Goal: Task Accomplishment & Management: Manage account settings

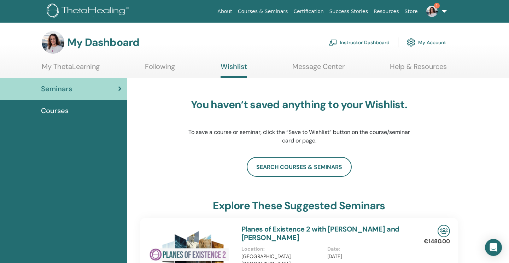
click at [435, 11] on img at bounding box center [431, 11] width 11 height 11
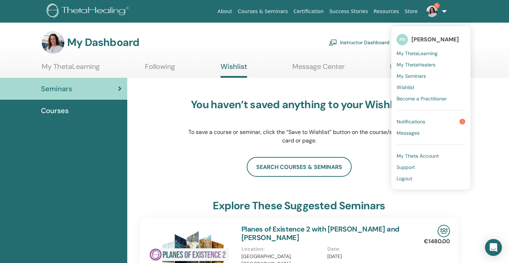
click at [414, 121] on span "Notifications" at bounding box center [410, 121] width 29 height 6
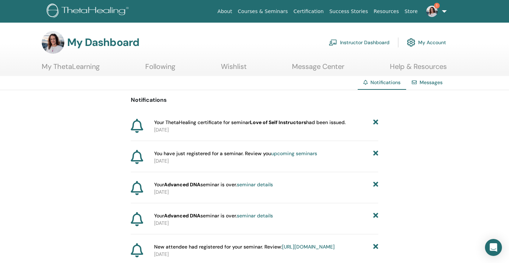
click at [369, 41] on link "Instructor Dashboard" at bounding box center [359, 43] width 61 height 16
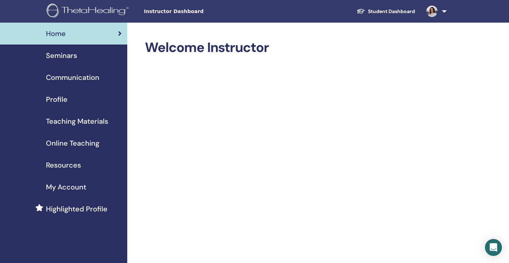
click at [374, 13] on link "Student Dashboard" at bounding box center [386, 11] width 70 height 13
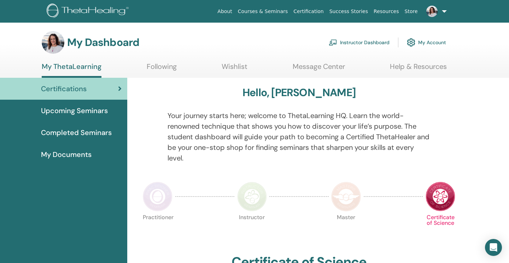
click at [65, 130] on span "Completed Seminars" at bounding box center [76, 132] width 71 height 11
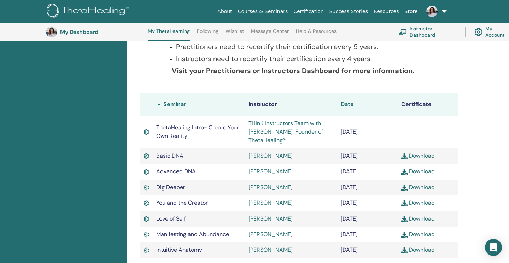
scroll to position [147, 0]
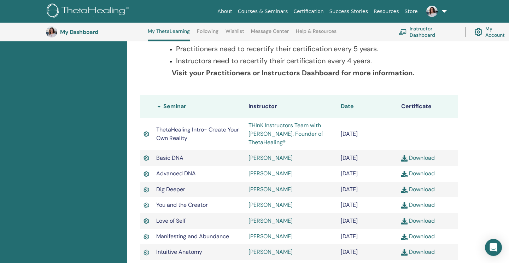
click at [349, 107] on span "Date" at bounding box center [347, 105] width 13 height 7
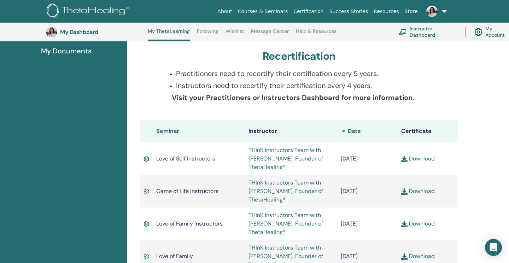
scroll to position [130, 0]
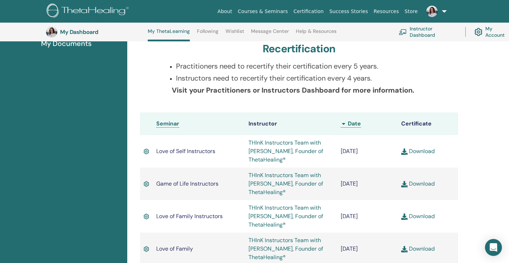
click at [415, 150] on link "Download" at bounding box center [418, 150] width 34 height 7
click at [453, 57] on div "Recertification" at bounding box center [299, 50] width 318 height 16
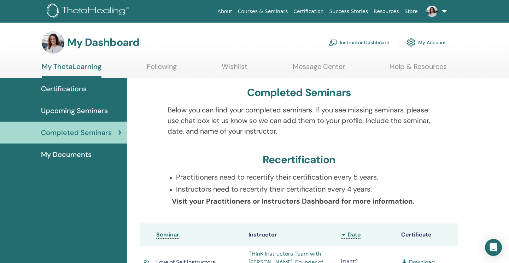
scroll to position [0, 0]
click at [273, 10] on link "Courses & Seminars" at bounding box center [263, 11] width 56 height 13
